Goal: Task Accomplishment & Management: Manage account settings

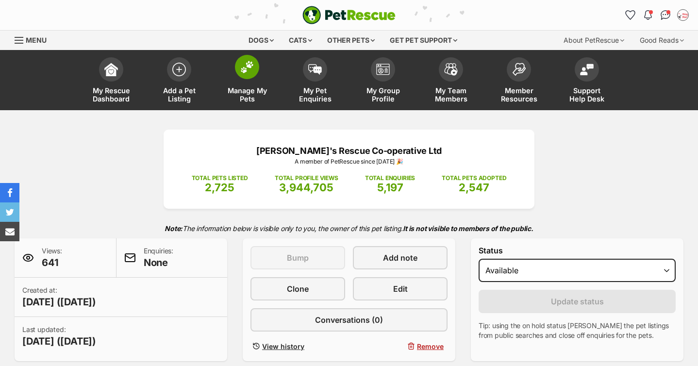
click at [253, 67] on img at bounding box center [247, 67] width 14 height 13
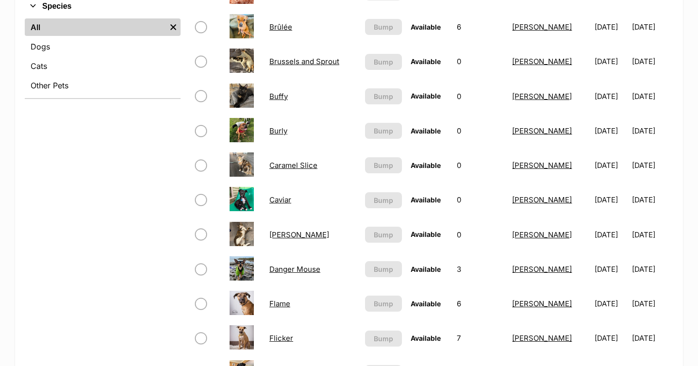
scroll to position [391, 0]
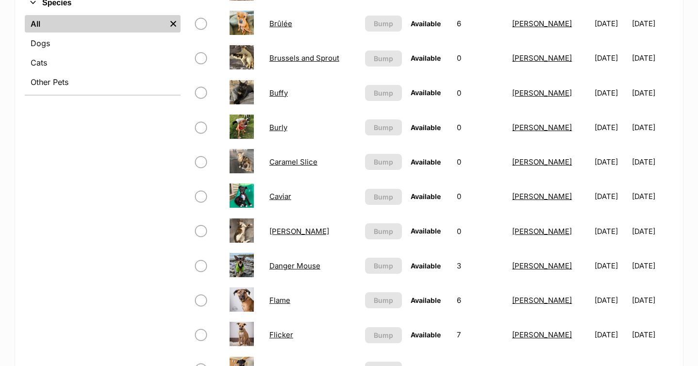
click at [294, 162] on link "Caramel Slice" at bounding box center [294, 161] width 48 height 9
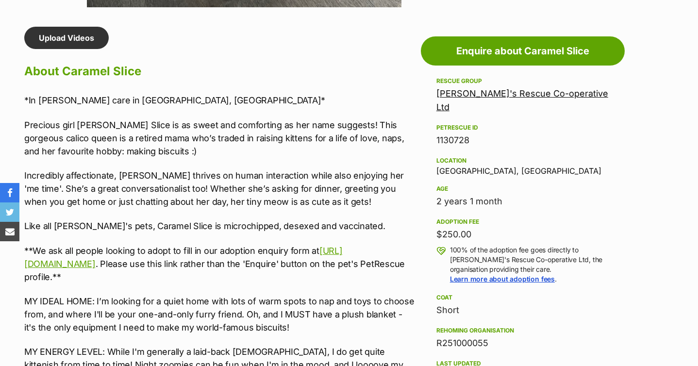
drag, startPoint x: 491, startPoint y: 331, endPoint x: 434, endPoint y: 329, distance: 57.4
click at [434, 329] on aside "Rescue group [PERSON_NAME]'s Rescue Co-operative Ltd PetRescue ID 1130728 Locat…" at bounding box center [523, 312] width 204 height 475
copy div "R251000055"
